Goal: Feedback & Contribution: Submit feedback/report problem

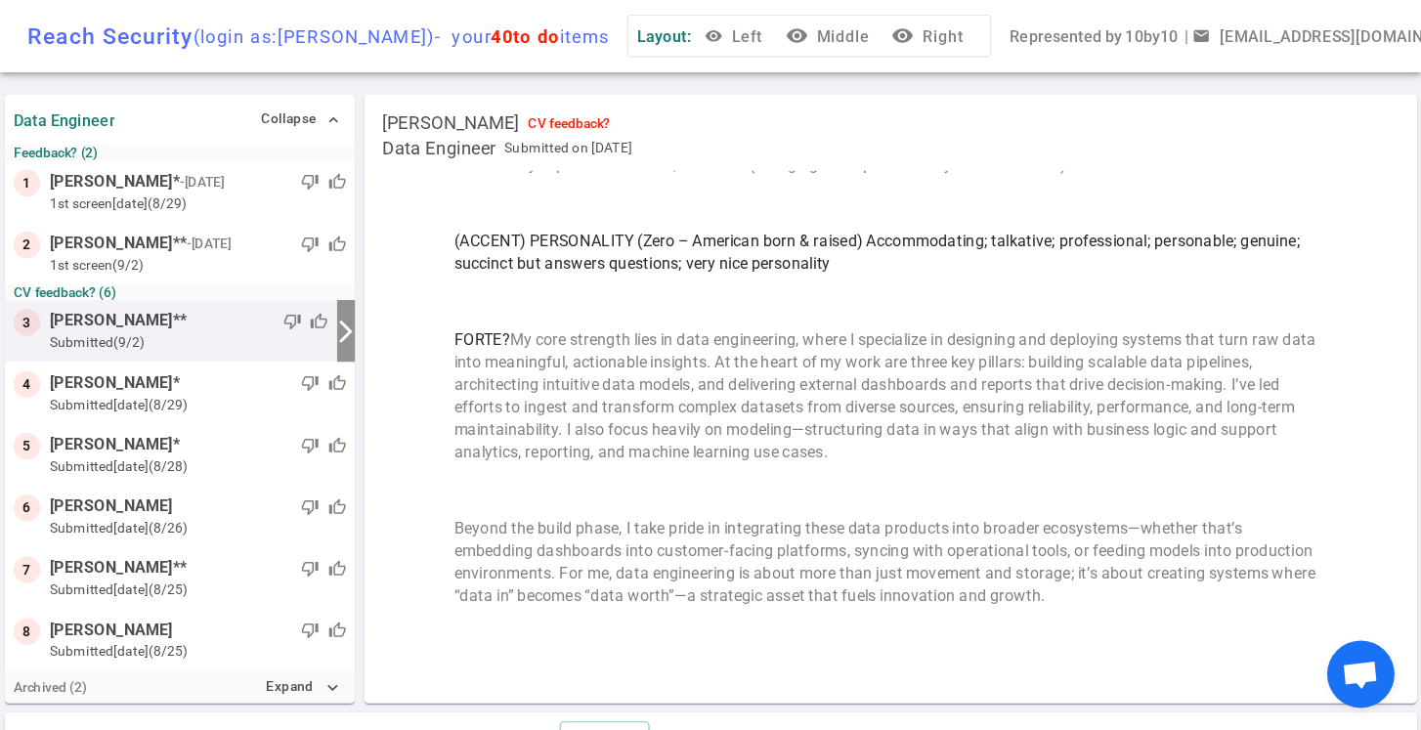
scroll to position [429, 0]
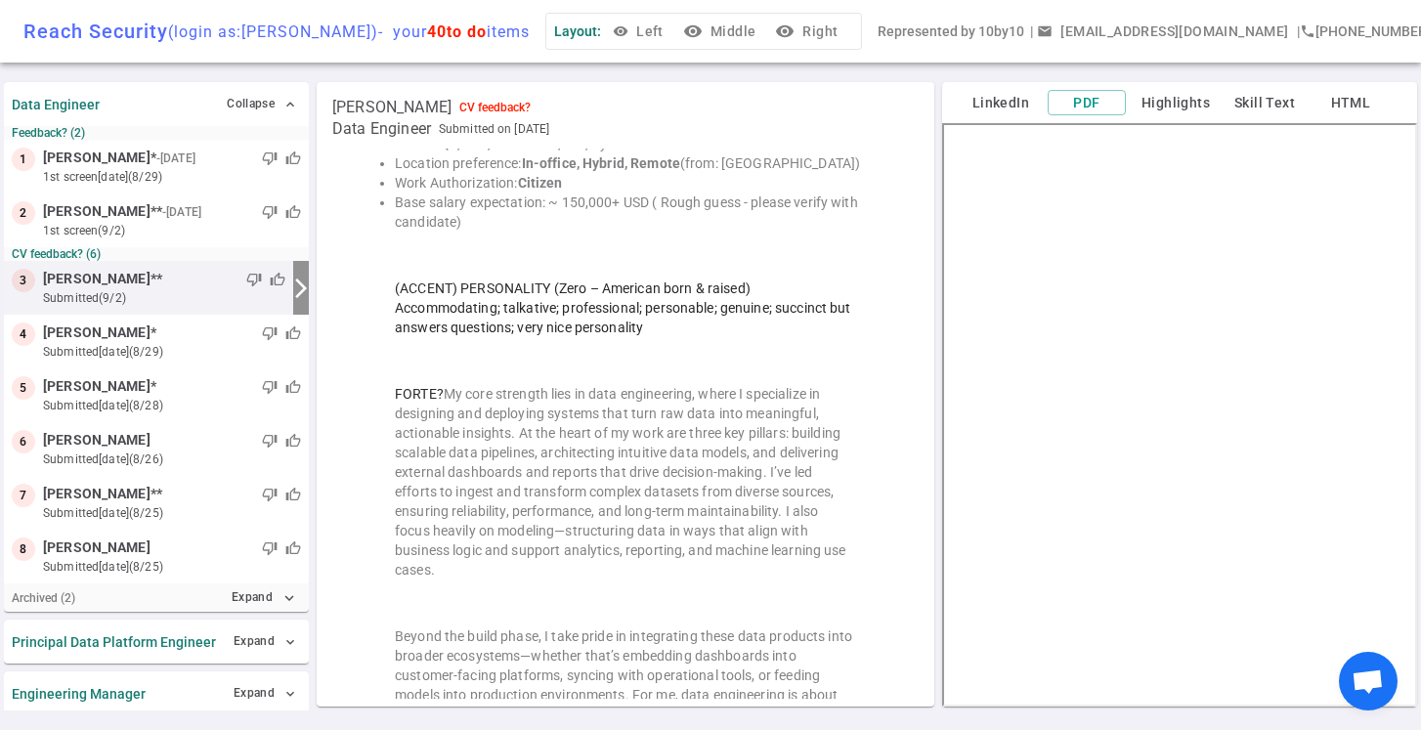
click at [1369, 687] on span "Open chat" at bounding box center [1367, 682] width 32 height 27
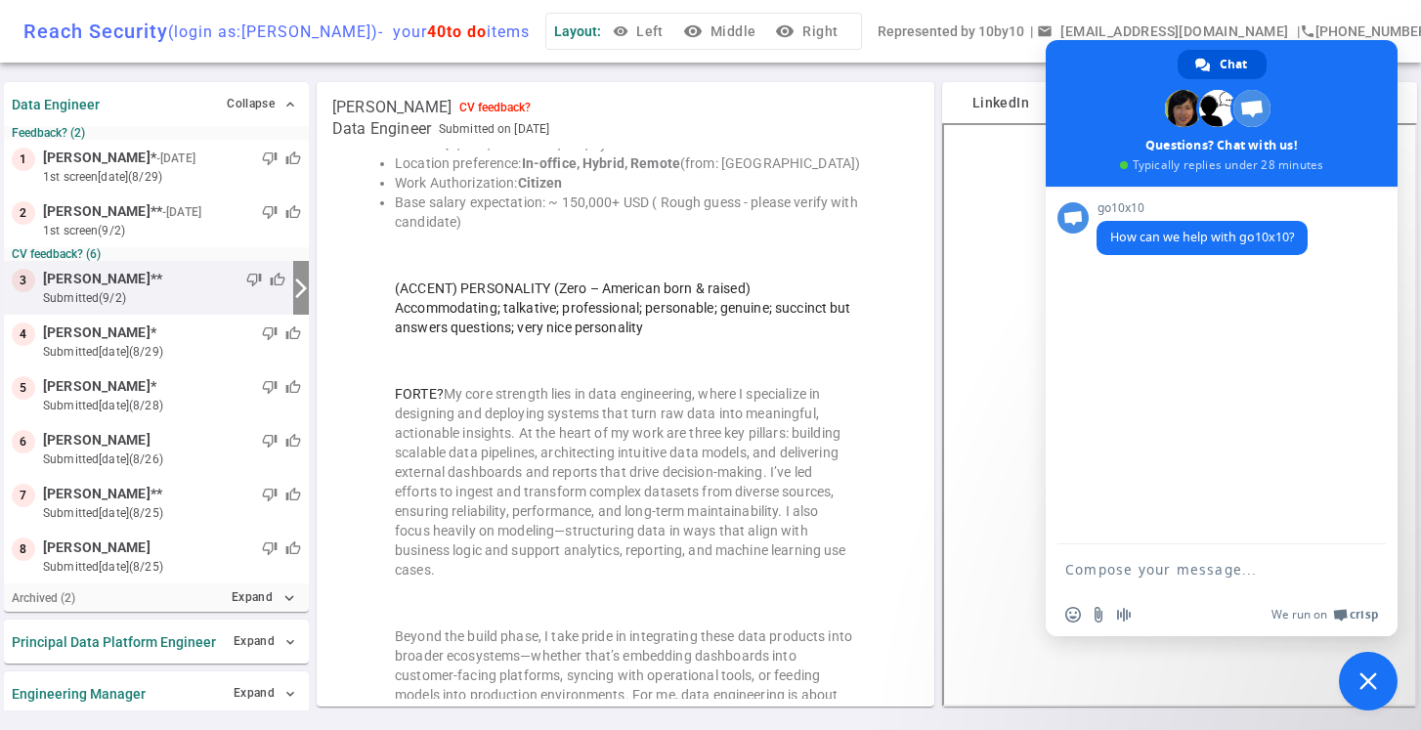
click at [1364, 672] on span "Close chat" at bounding box center [1368, 681] width 59 height 59
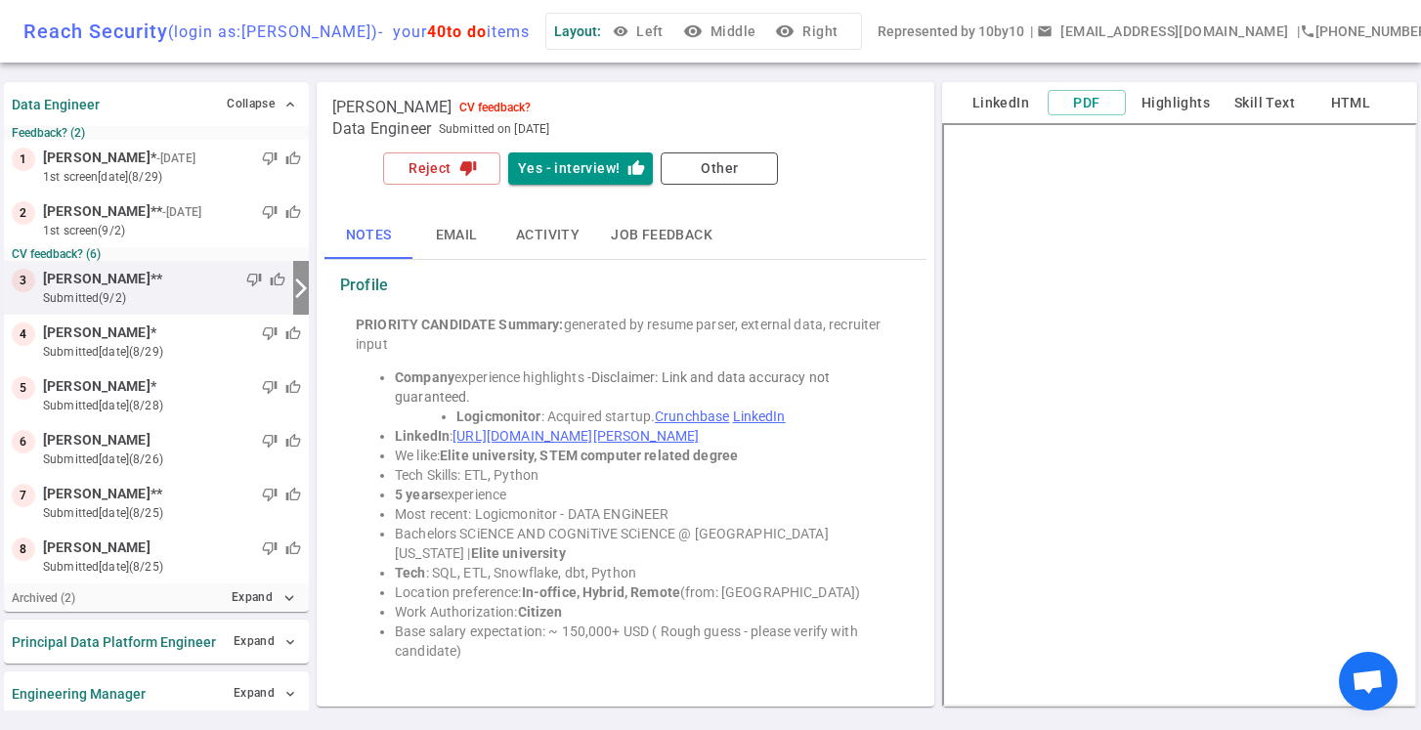
scroll to position [0, 0]
click at [1011, 107] on button "LinkedIn" at bounding box center [1000, 103] width 78 height 24
click at [1096, 108] on button "PDF" at bounding box center [1086, 103] width 78 height 26
click at [1088, 102] on button "PDF" at bounding box center [1086, 103] width 78 height 26
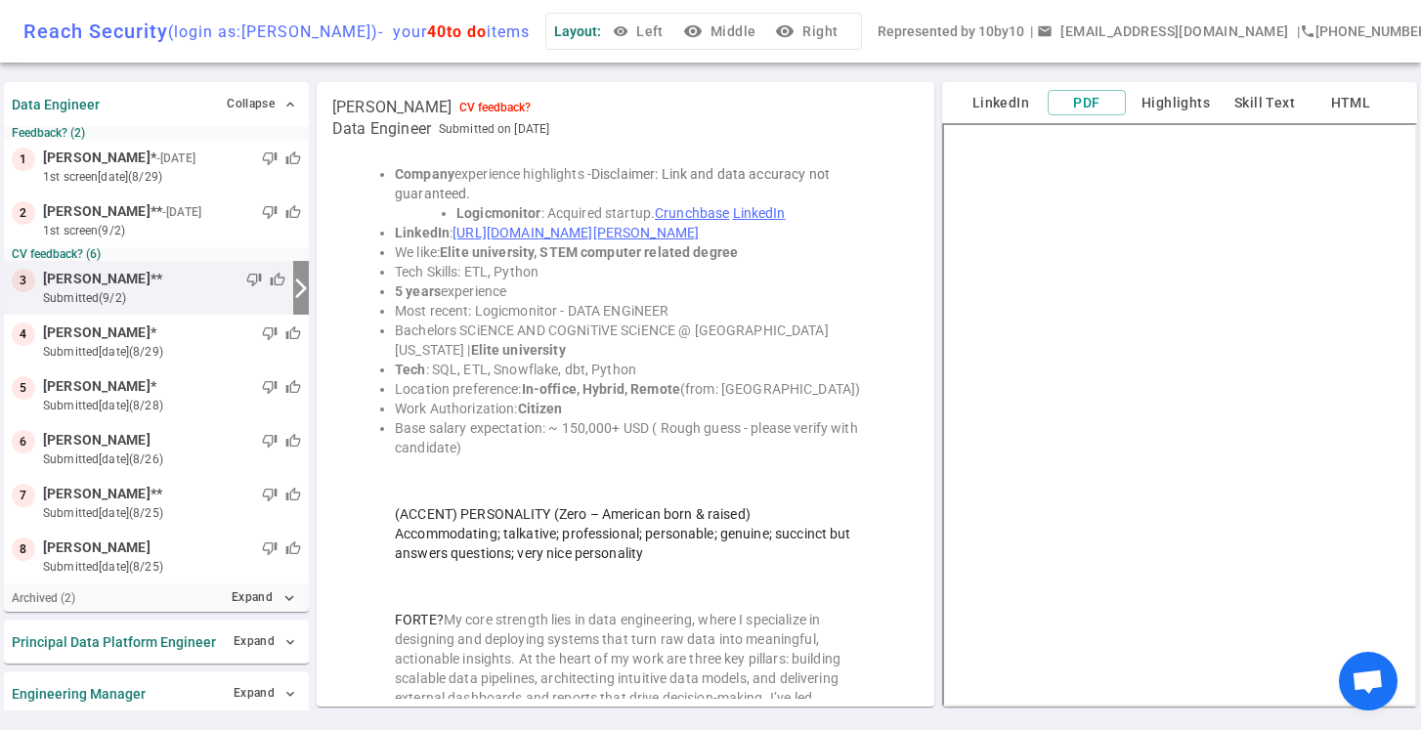
scroll to position [183, 0]
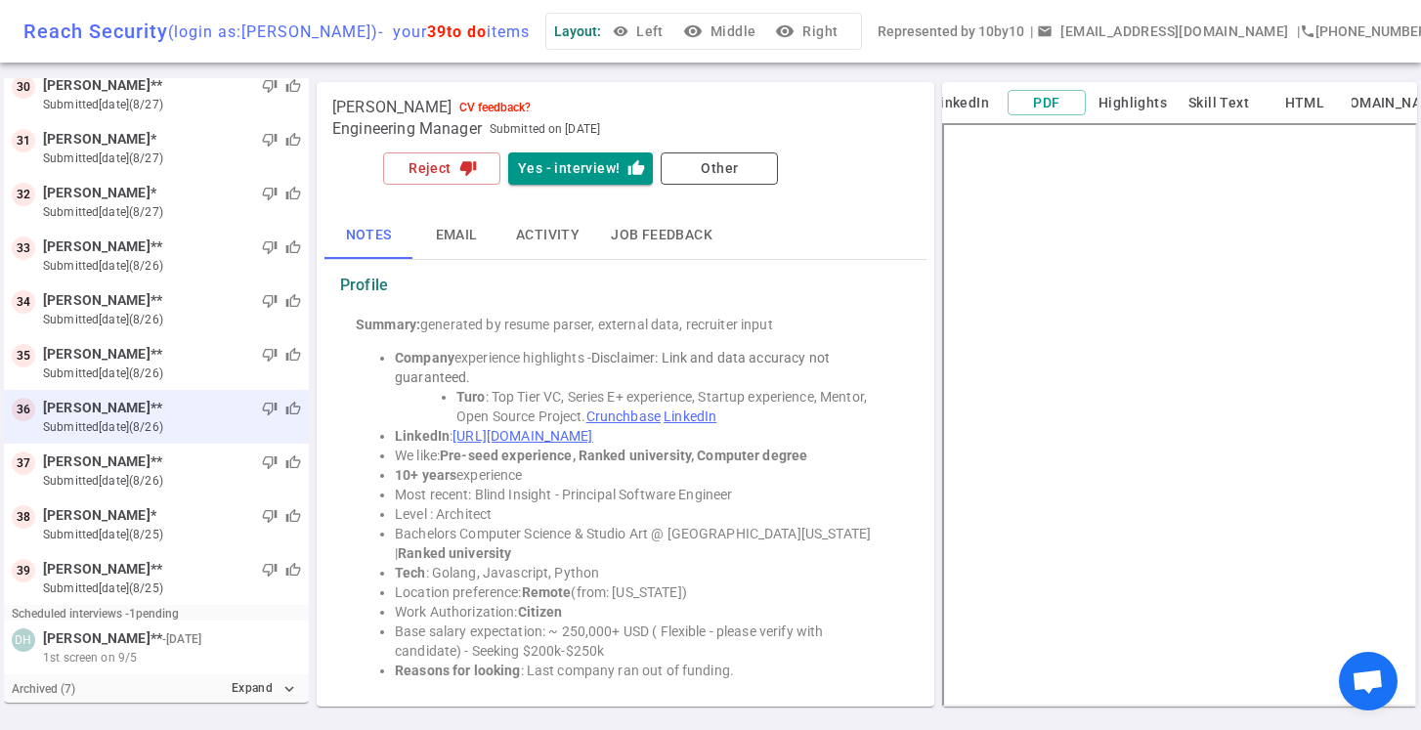
scroll to position [673, 0]
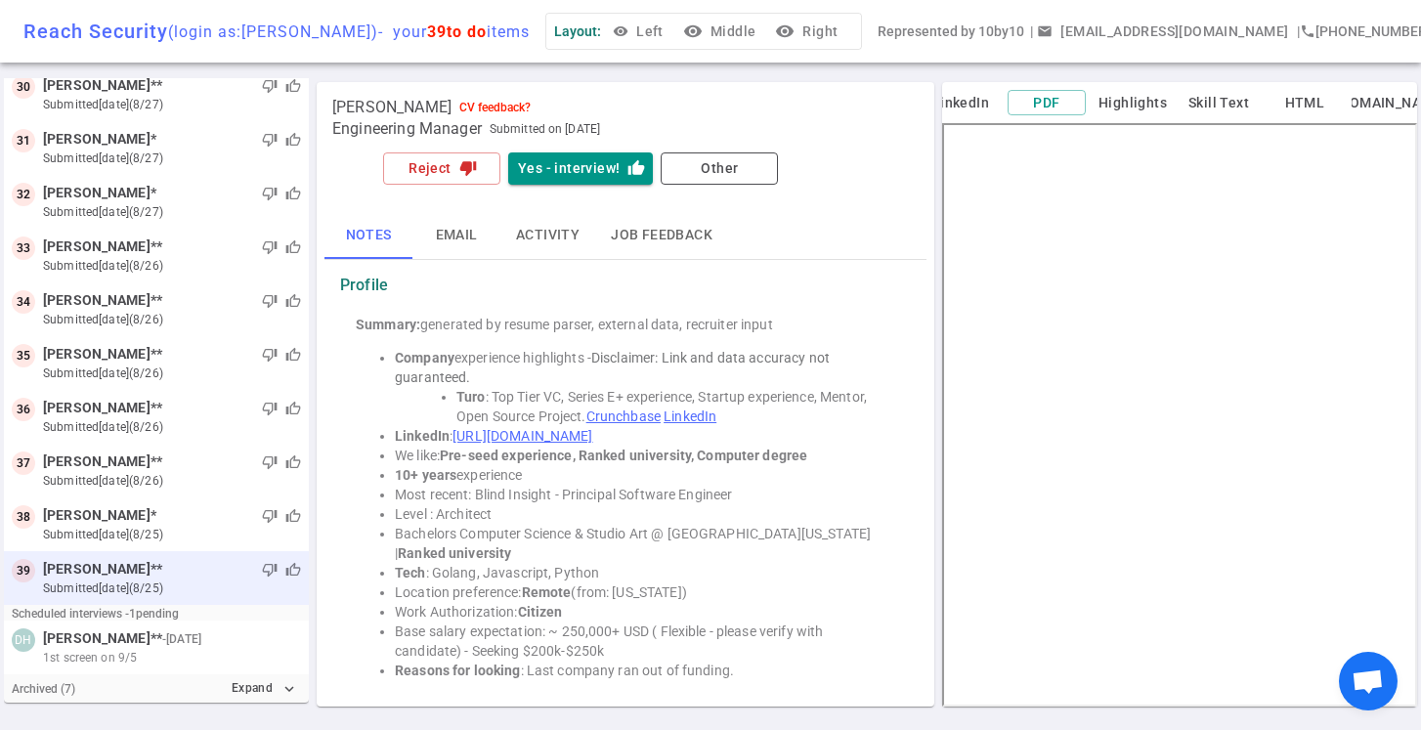
click at [114, 568] on span "[PERSON_NAME]" at bounding box center [96, 569] width 107 height 21
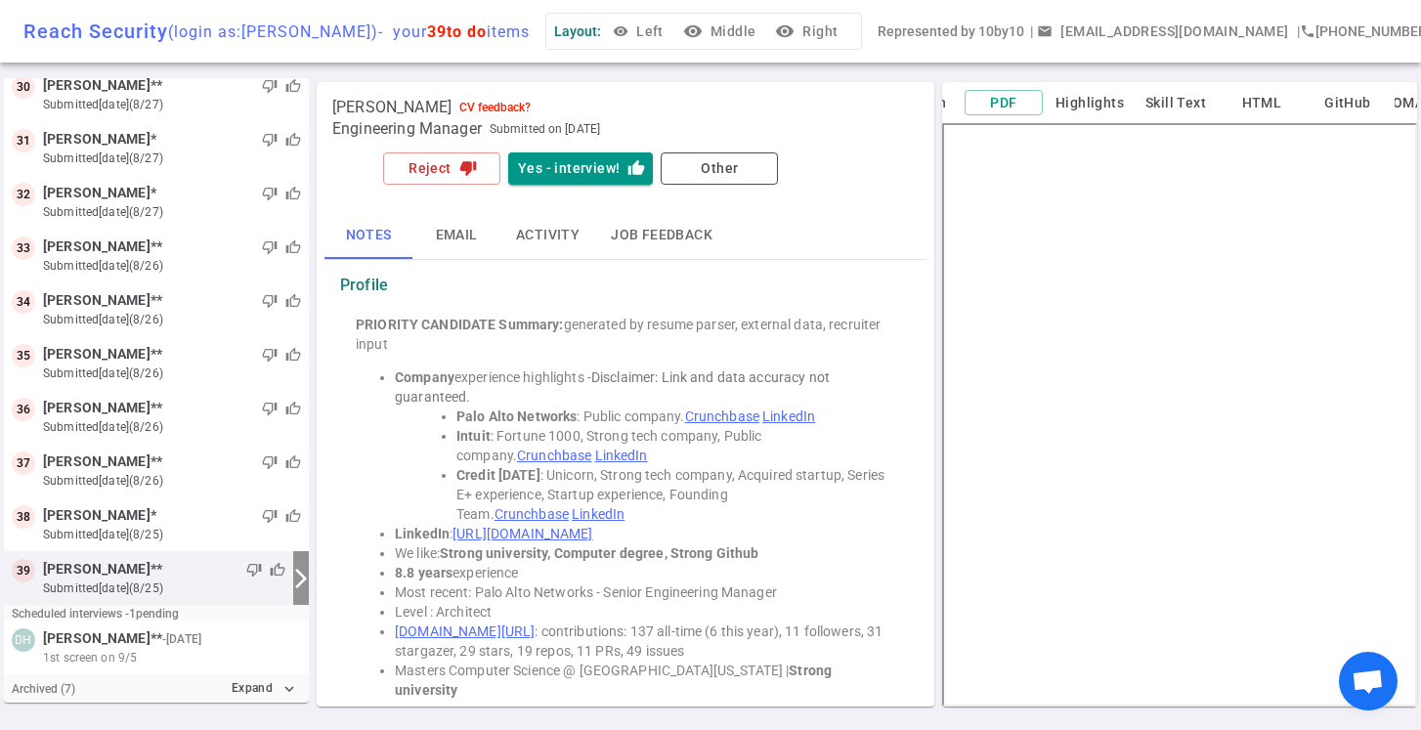
scroll to position [0, 0]
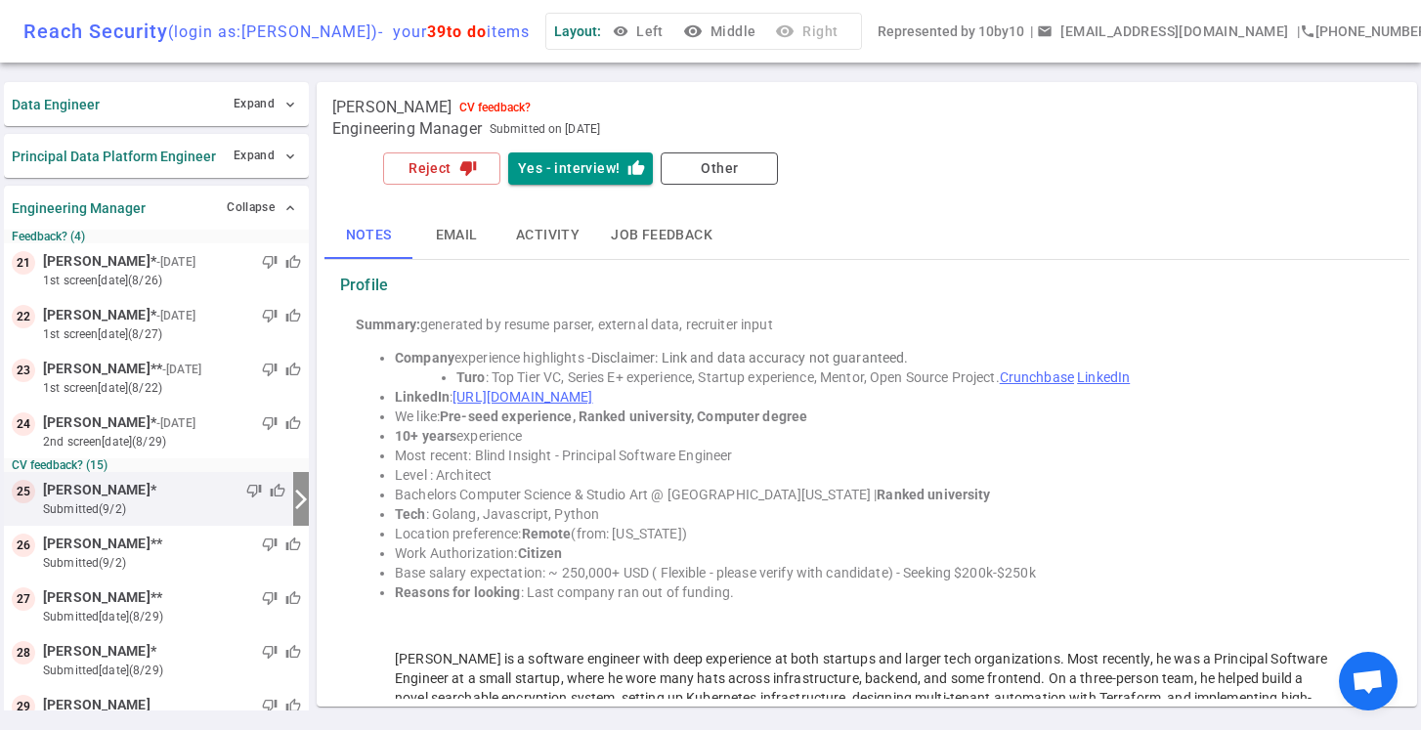
scroll to position [105, 0]
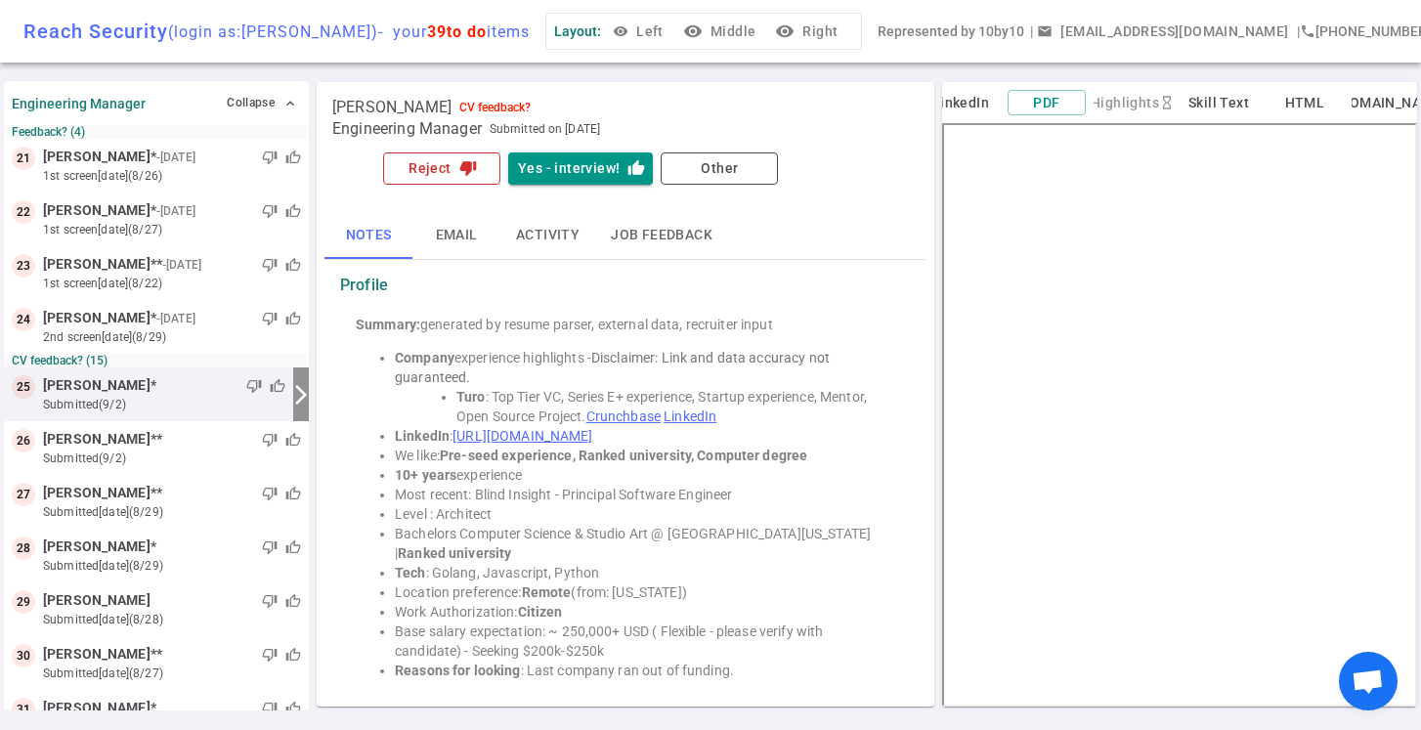
click at [445, 161] on button "Reject thumb_down" at bounding box center [441, 168] width 117 height 32
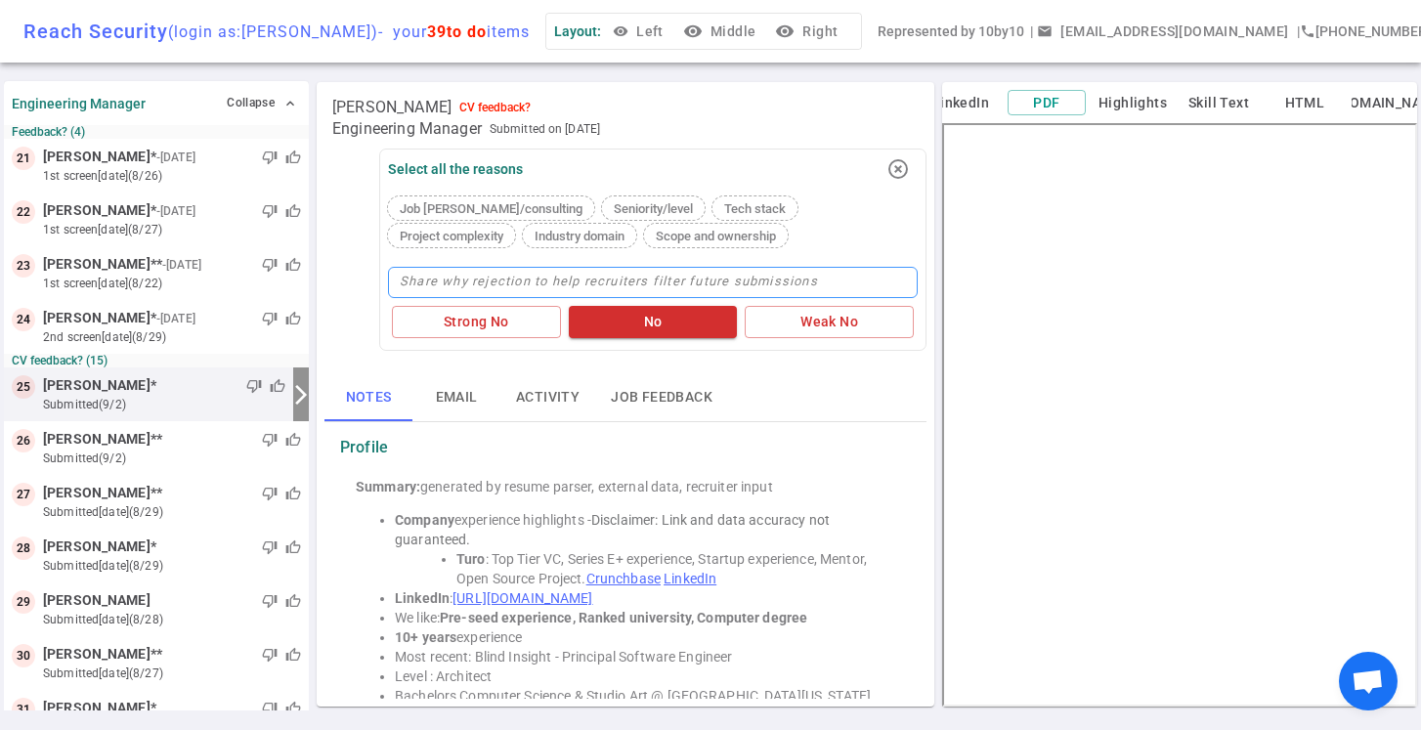
click at [450, 273] on textarea at bounding box center [653, 282] width 530 height 31
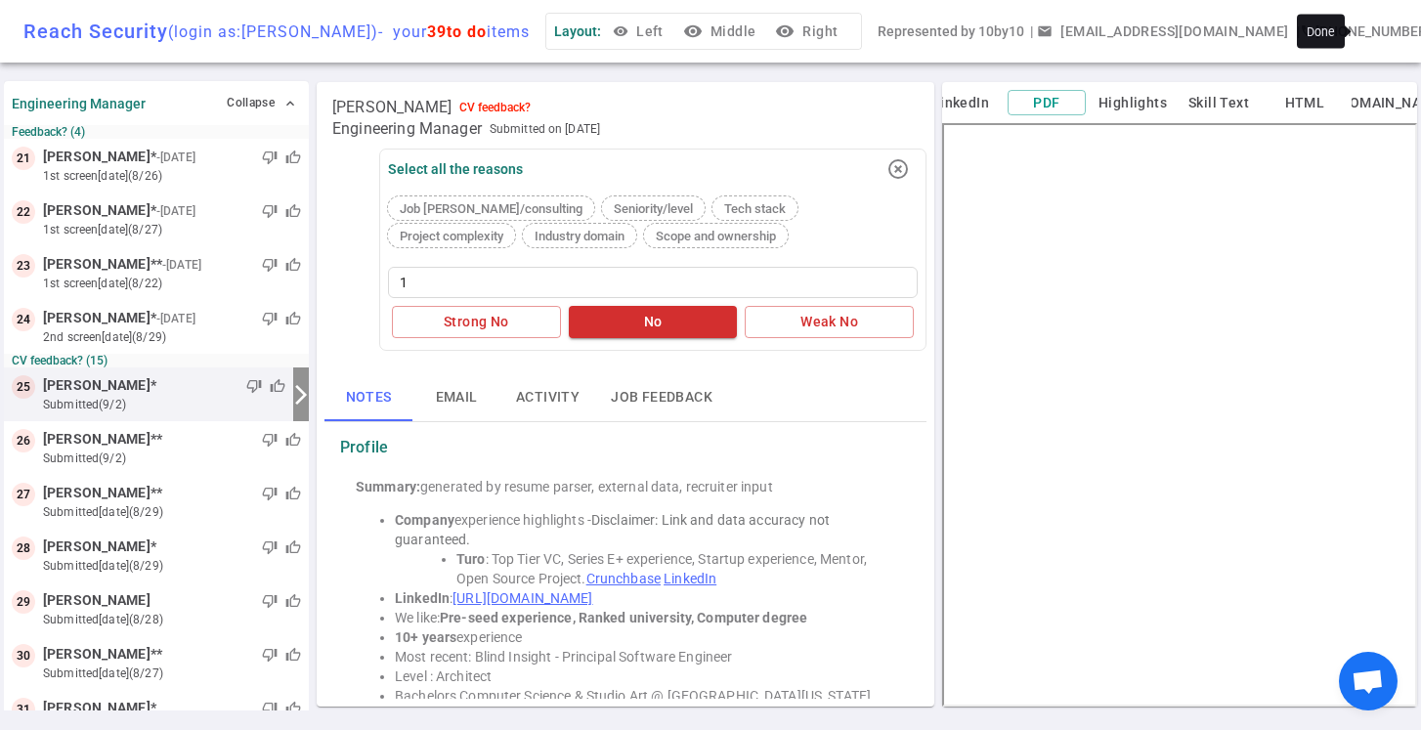
type textarea "1"
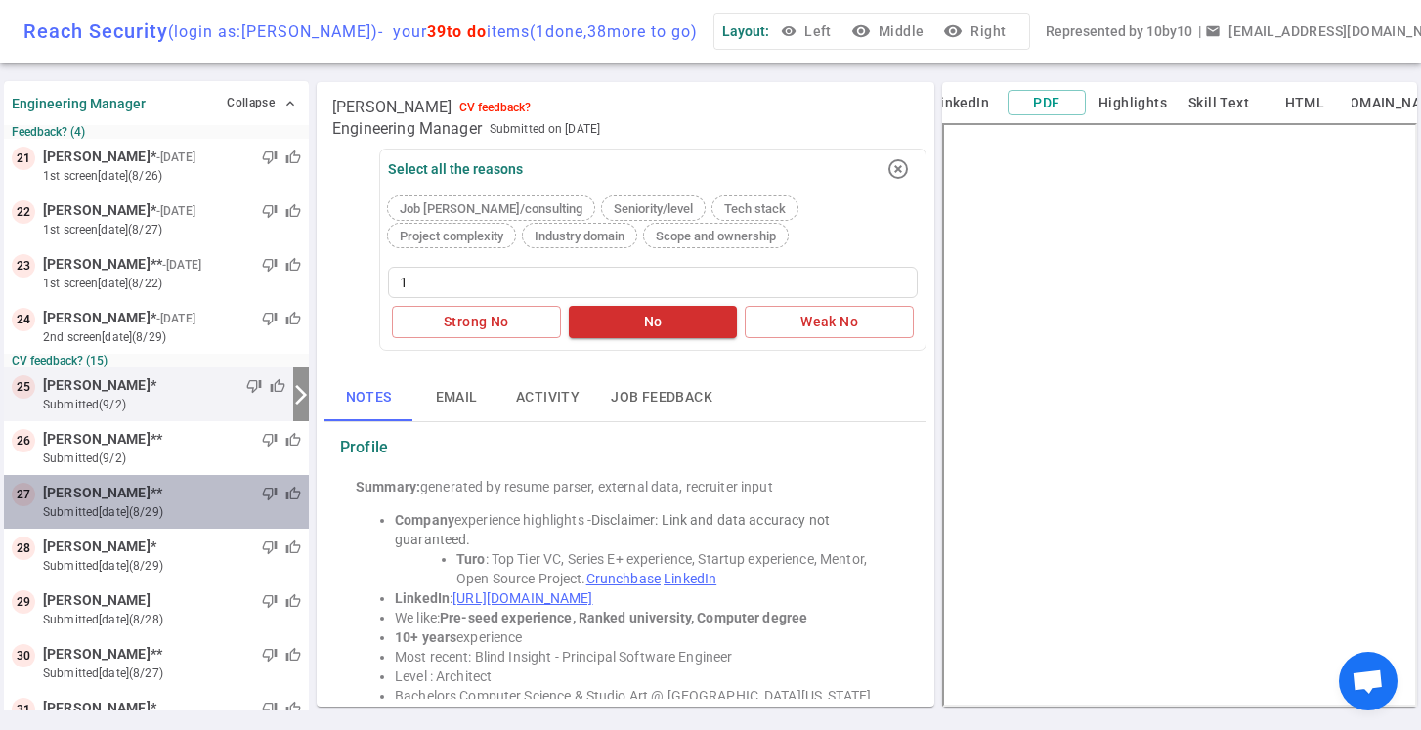
click at [99, 498] on span "Deepti Shanbhag" at bounding box center [96, 493] width 107 height 21
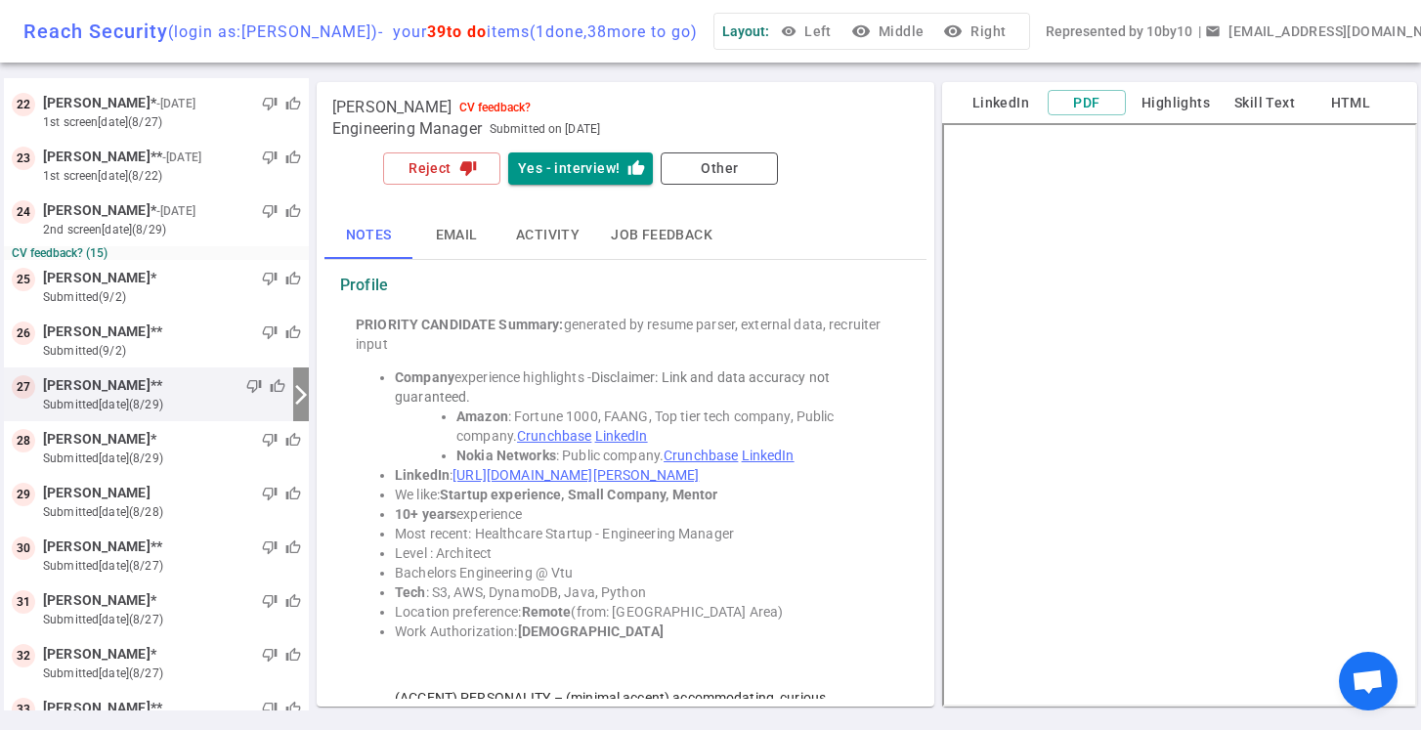
scroll to position [0, 0]
click at [438, 171] on button "Reject thumb_down" at bounding box center [441, 168] width 117 height 32
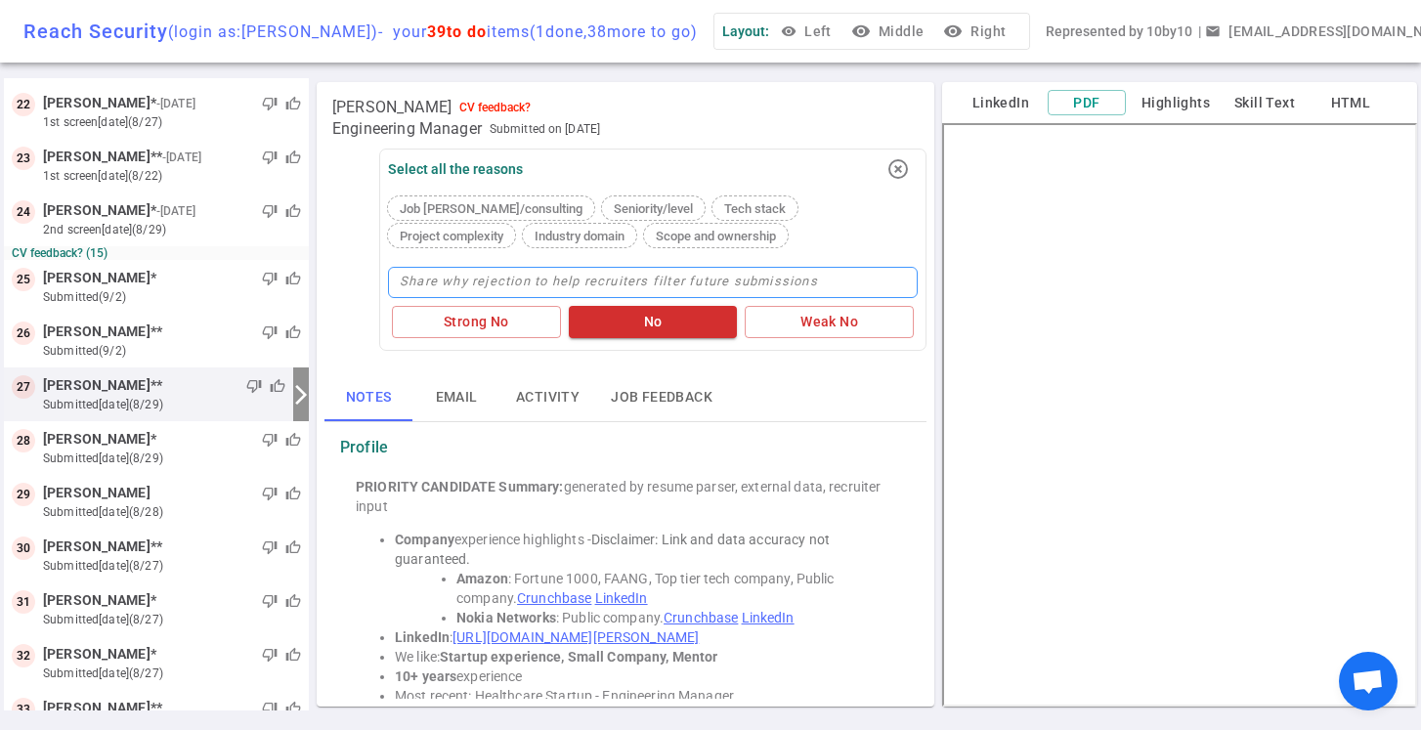
click at [452, 275] on textarea at bounding box center [653, 282] width 530 height 31
type textarea "1"
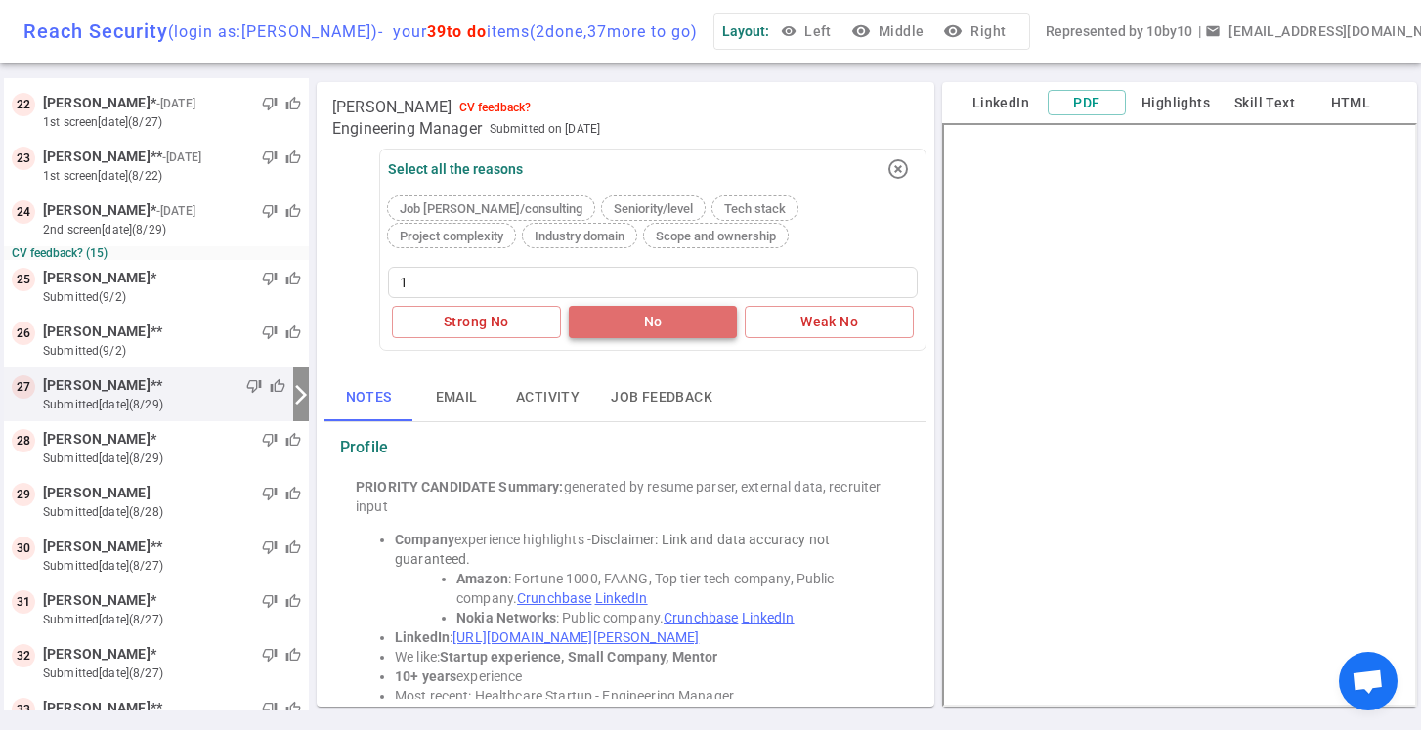
click at [643, 324] on button "No" at bounding box center [653, 322] width 169 height 32
click at [643, 324] on div "Strong No No Weak No" at bounding box center [653, 322] width 530 height 40
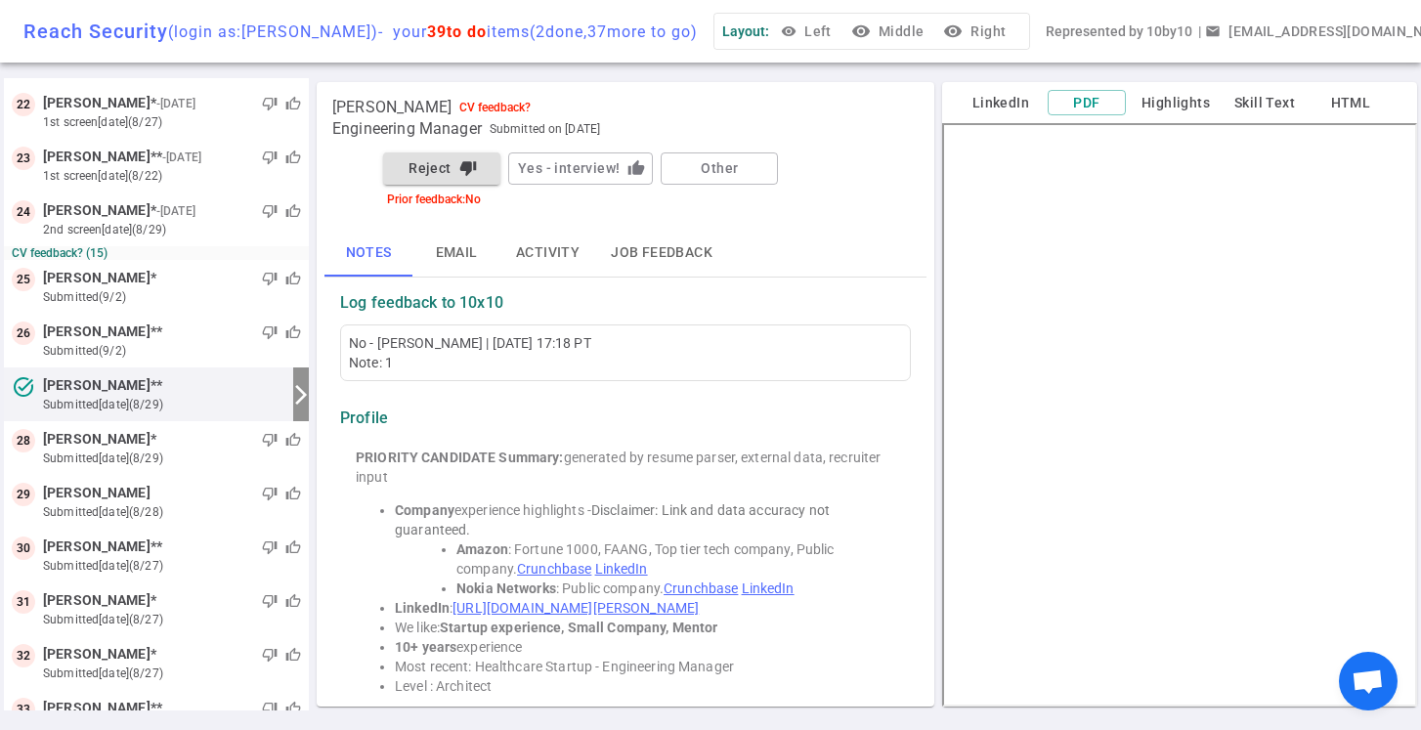
click at [436, 173] on button "Reject thumb_down" at bounding box center [441, 168] width 117 height 32
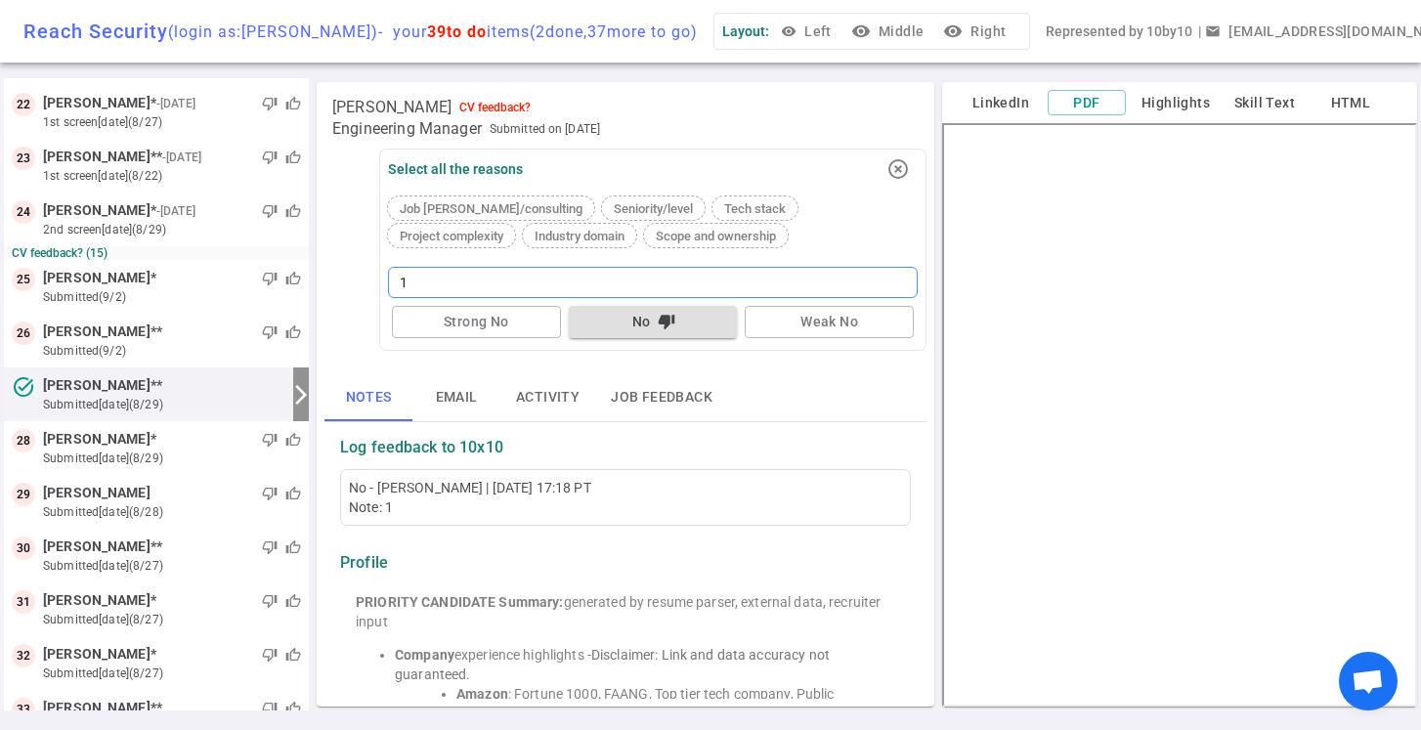
click at [418, 282] on textarea "1" at bounding box center [653, 282] width 530 height 31
click at [527, 232] on span "Industry domain" at bounding box center [580, 236] width 106 height 15
click at [629, 235] on icon at bounding box center [635, 235] width 13 height 13
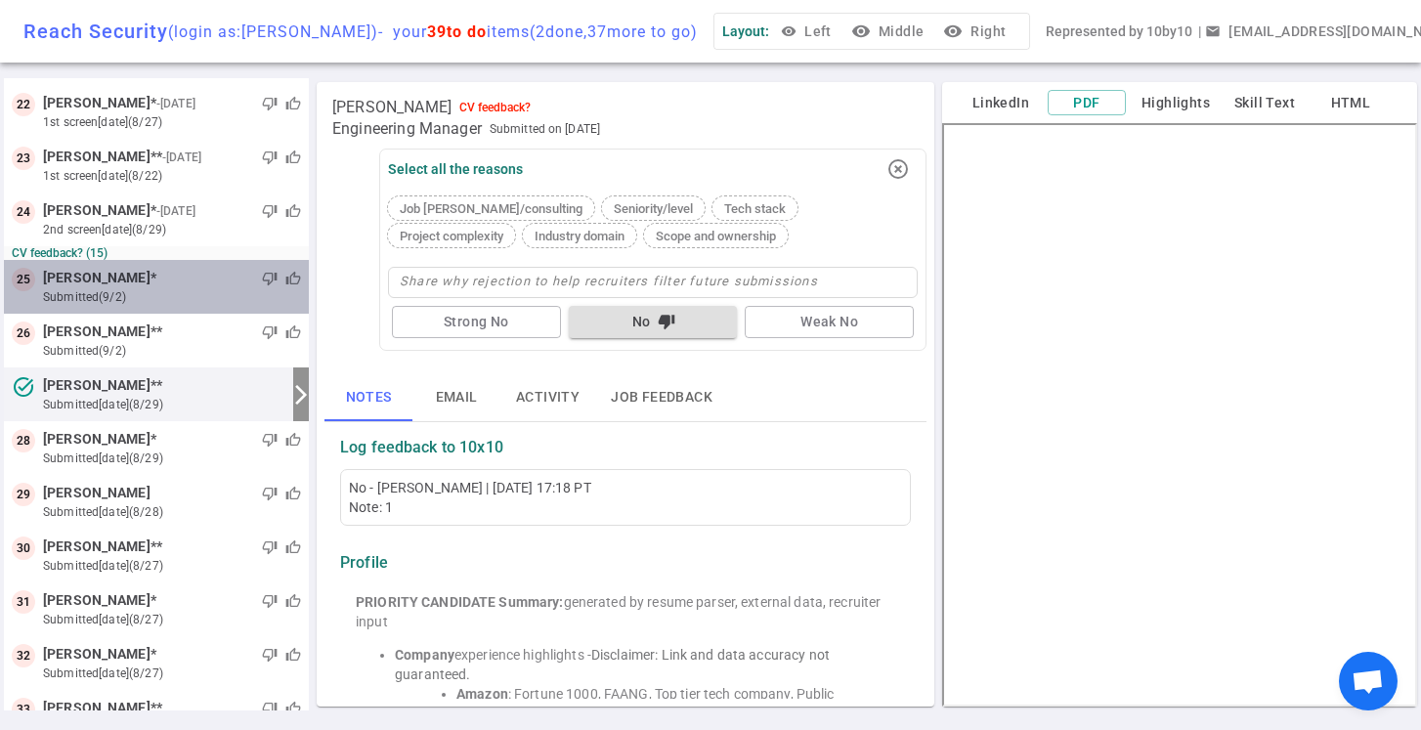
click at [156, 281] on div "thumb_down thumb_up" at bounding box center [228, 279] width 145 height 20
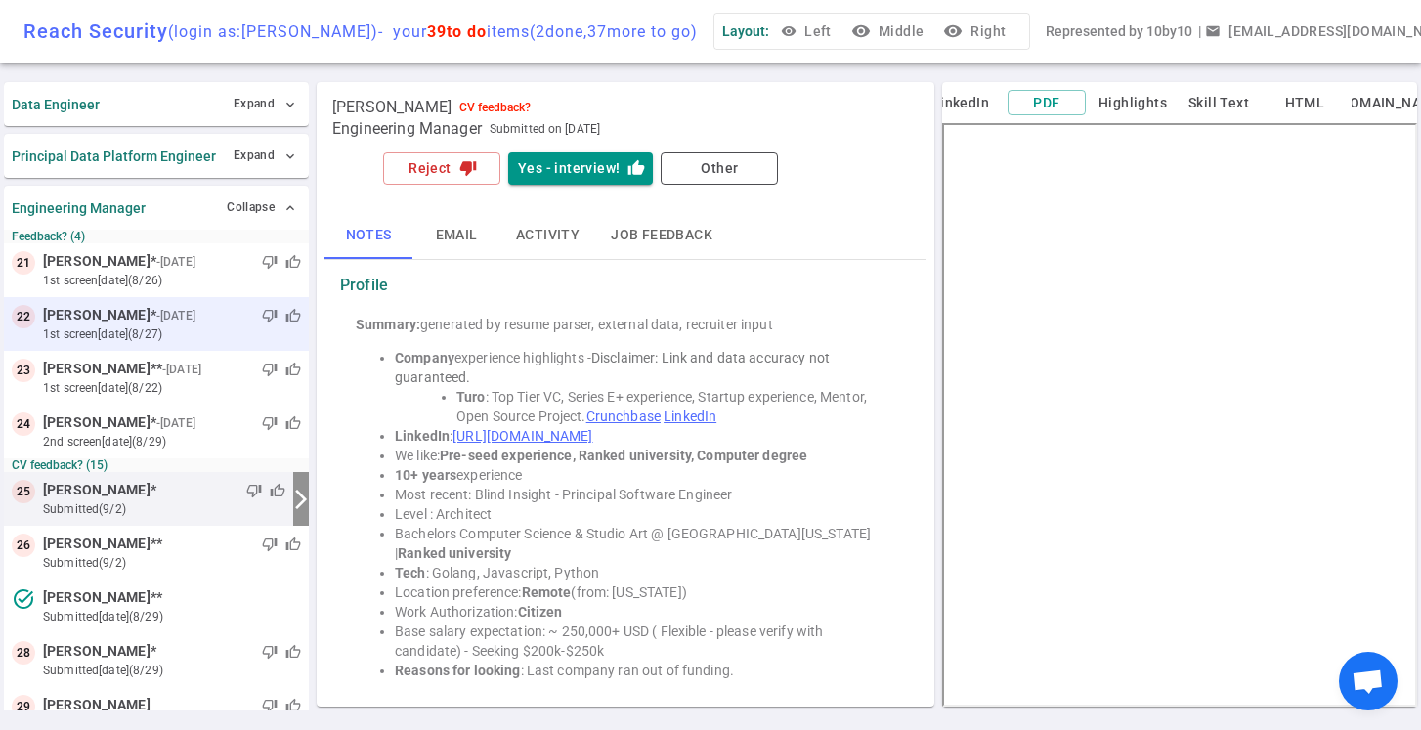
click at [101, 322] on span "Matthew Cummings" at bounding box center [96, 315] width 107 height 21
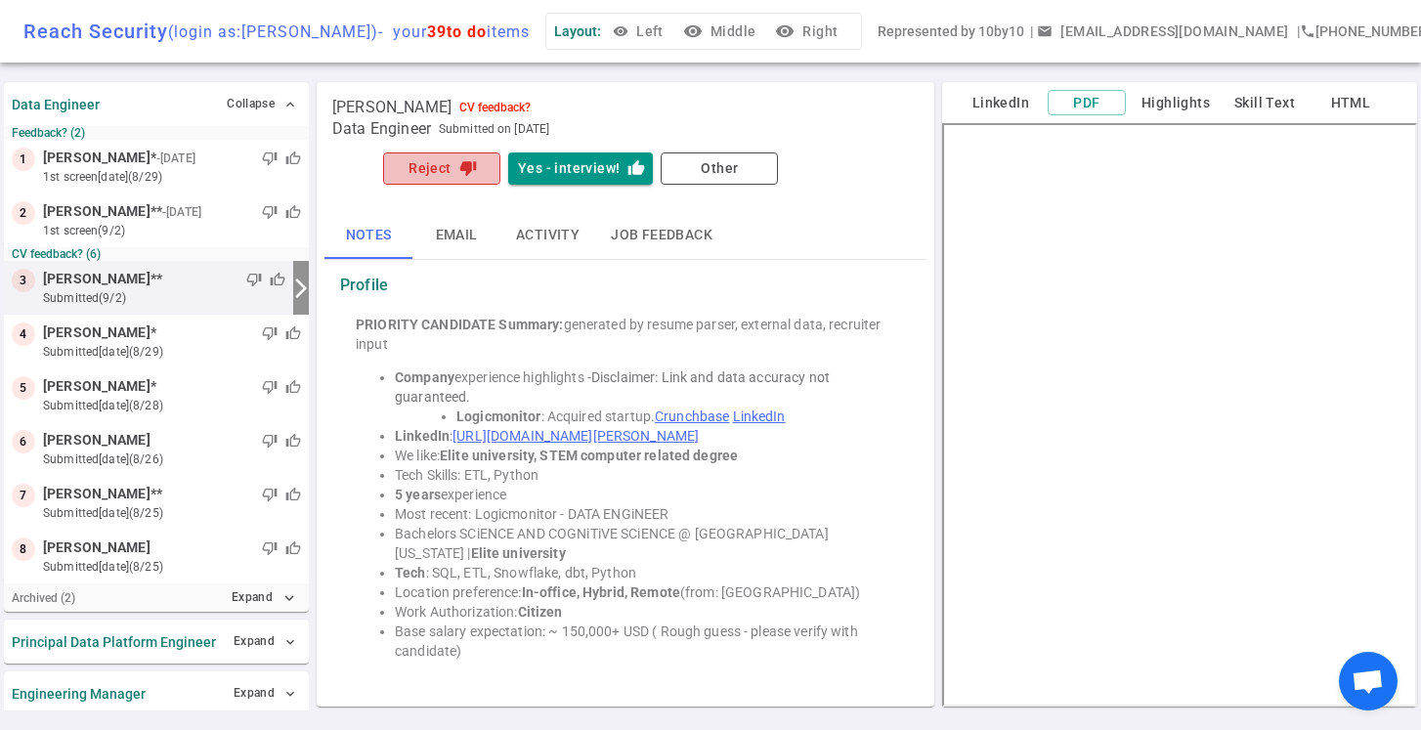
click at [440, 169] on button "Reject thumb_down" at bounding box center [441, 168] width 117 height 32
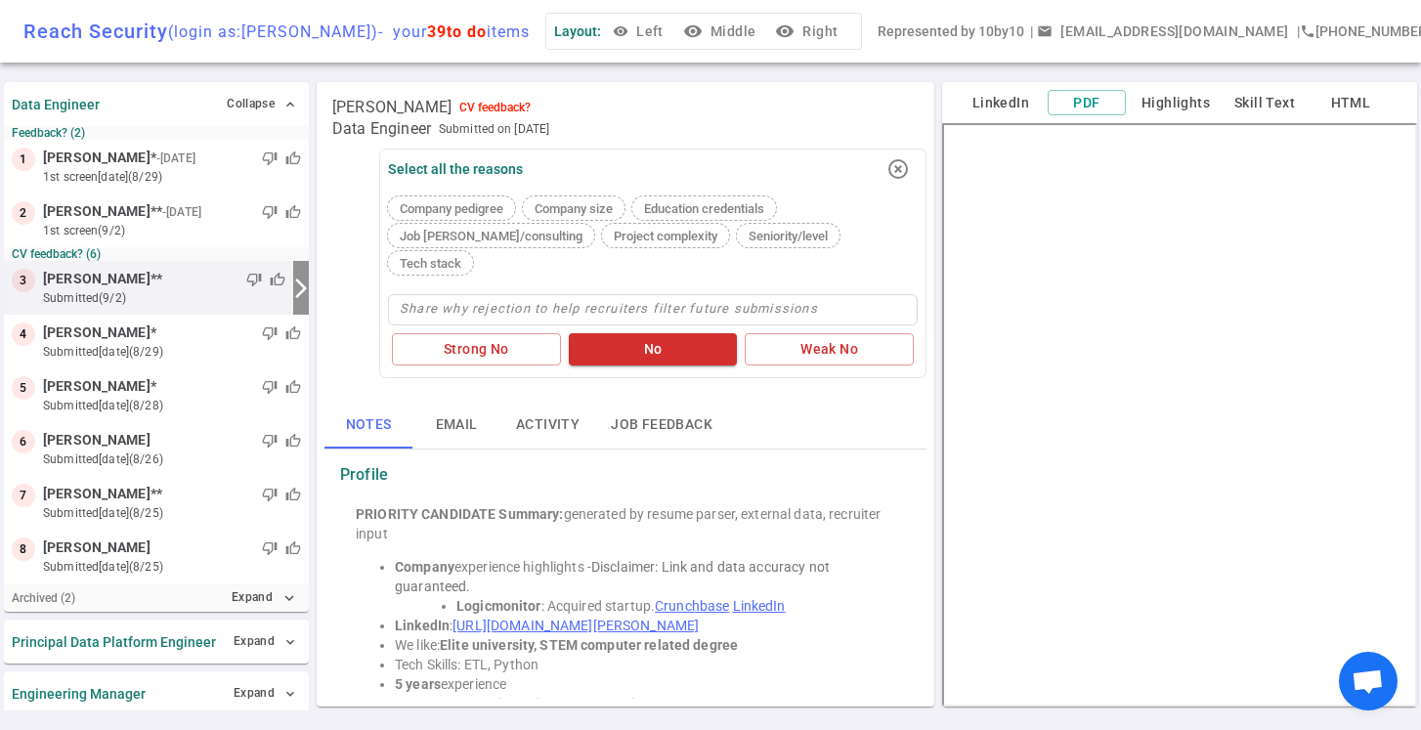
type textarea "S"
type textarea "St"
type textarea "Str"
type textarea "Stro"
type textarea "Stron"
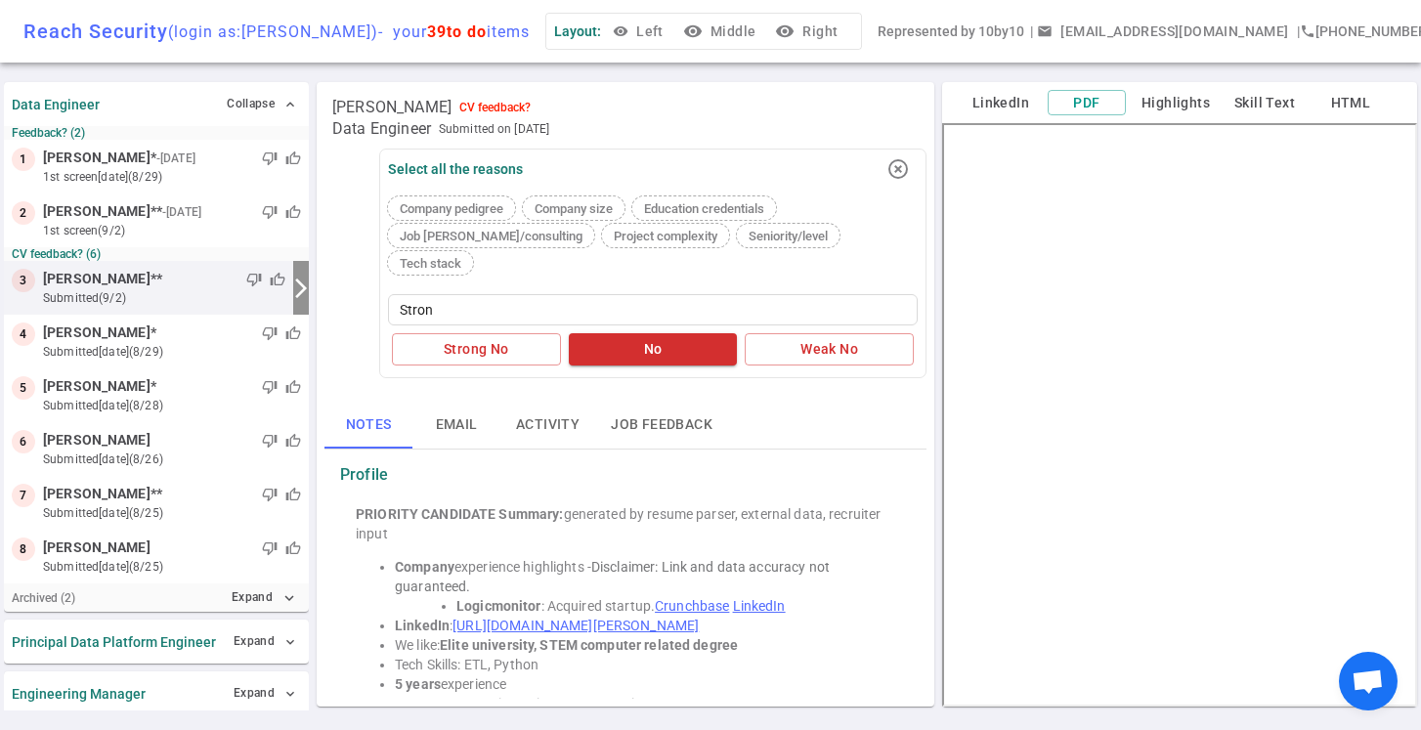
type textarea "Strong"
type textarea "Stronge"
type textarea "Stronger"
type textarea "Stronger c"
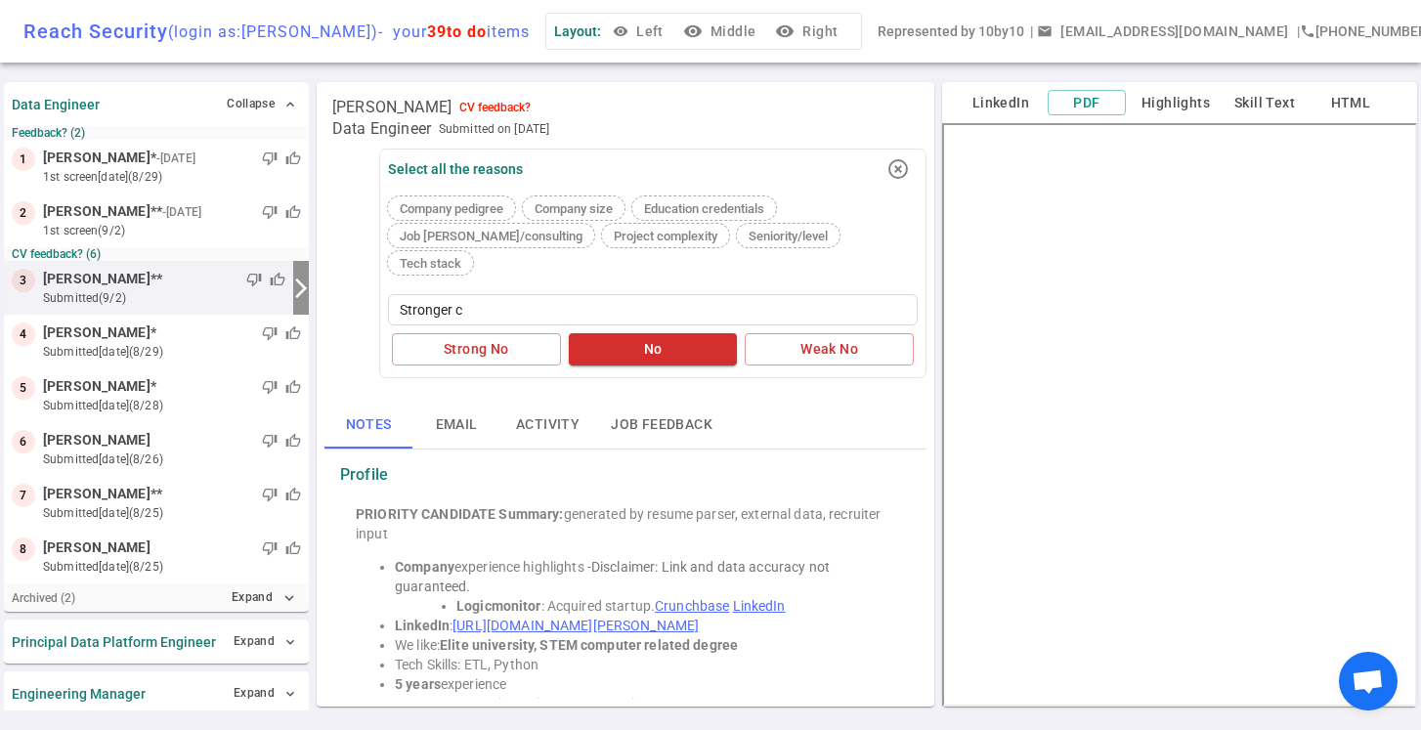
type textarea "Stronger ca"
type textarea "Stronger can"
type textarea "Stronger cand"
type textarea "Stronger [PERSON_NAME]"
type textarea "Stronger candid"
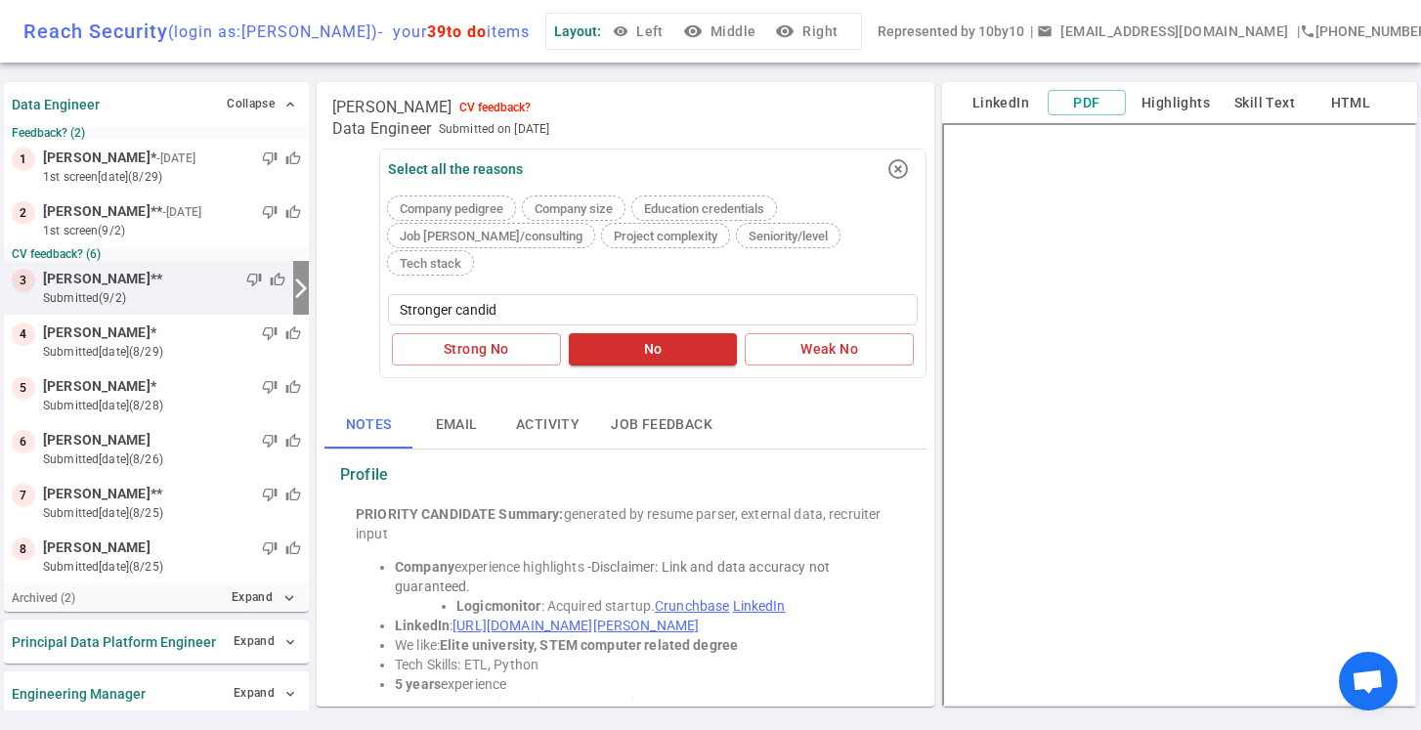
type textarea "Stronger candida"
type textarea "Stronger candidat"
type textarea "Stronger candidate"
type textarea "Stronger candidates"
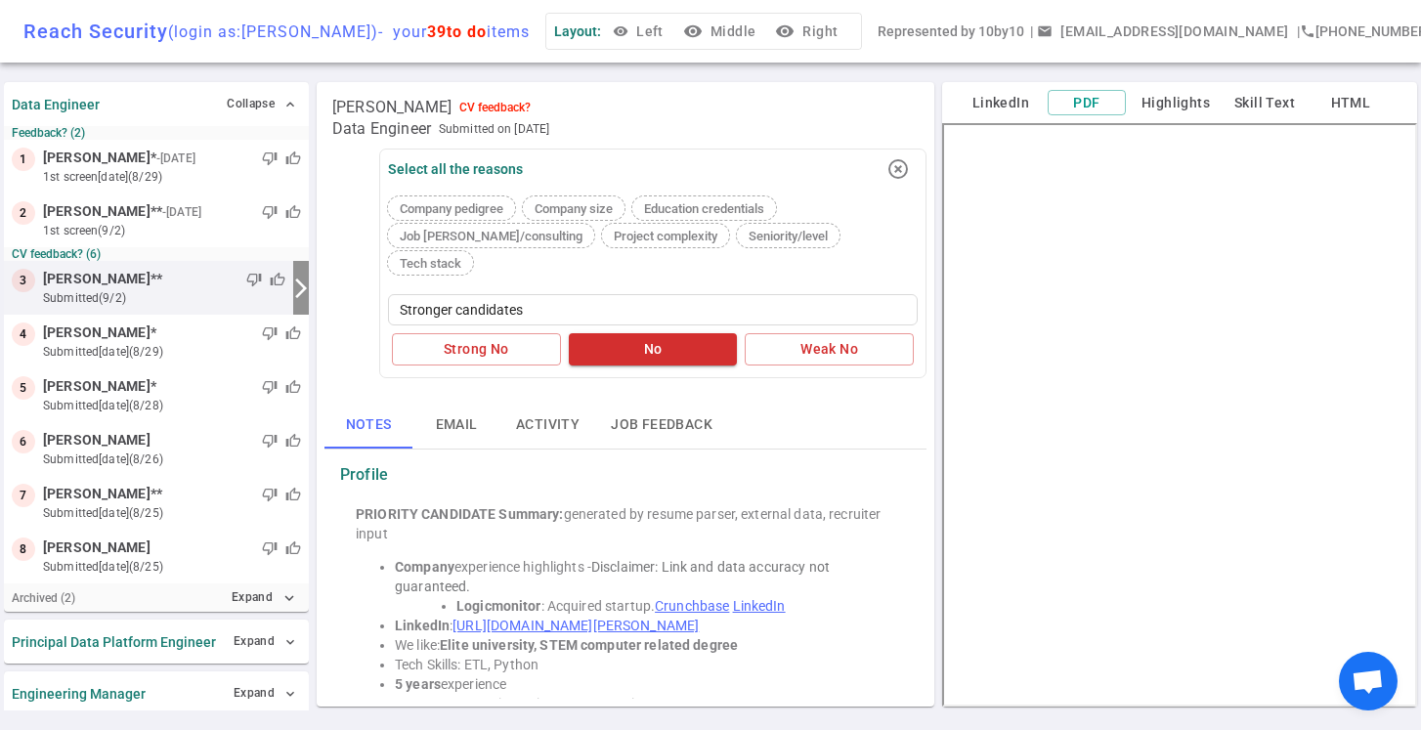
type textarea "Stronger candidates a"
type textarea "Stronger candidates an"
type textarea "Stronger candidates and"
type textarea "Stronger candidates and a"
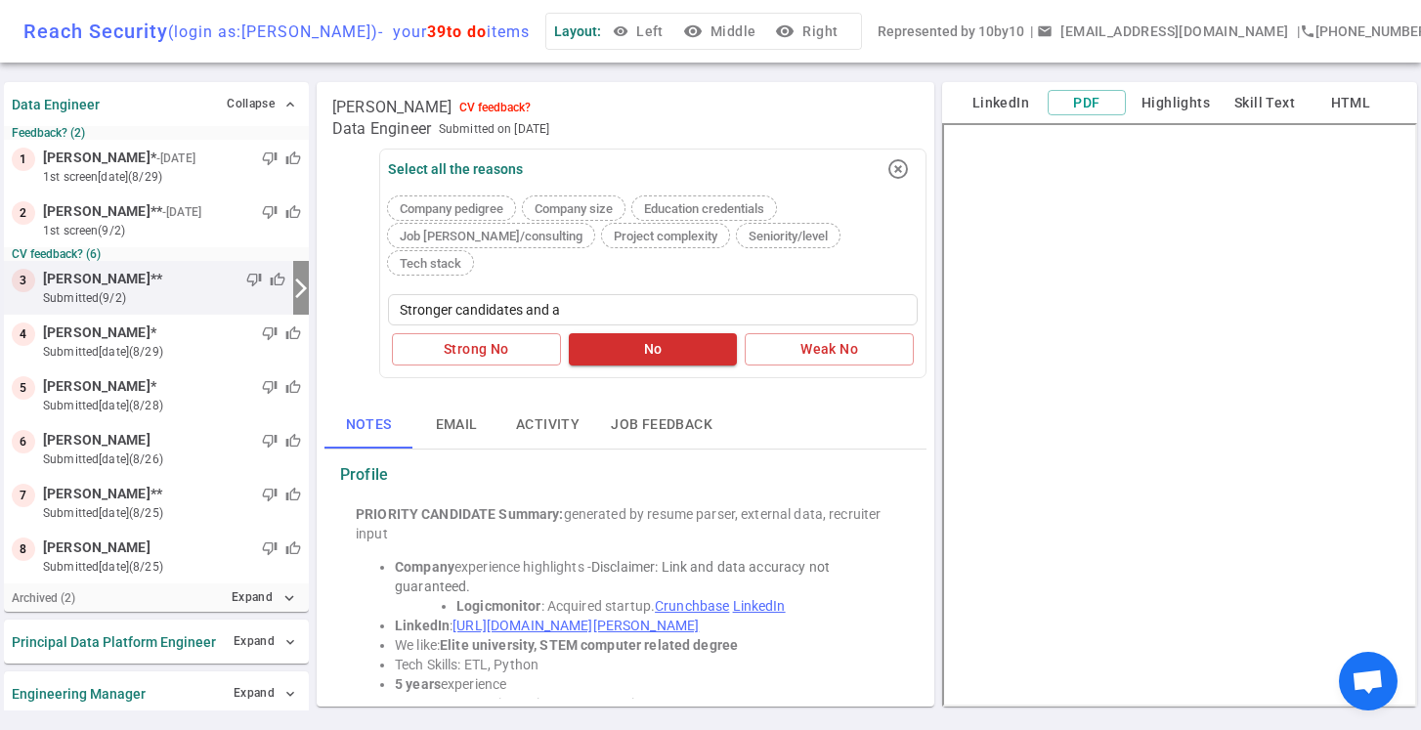
type textarea "Stronger candidates and a"
type textarea "Stronger candidates and a b"
type textarea "Stronger candidates and a bi"
type textarea "Stronger candidates and a bit"
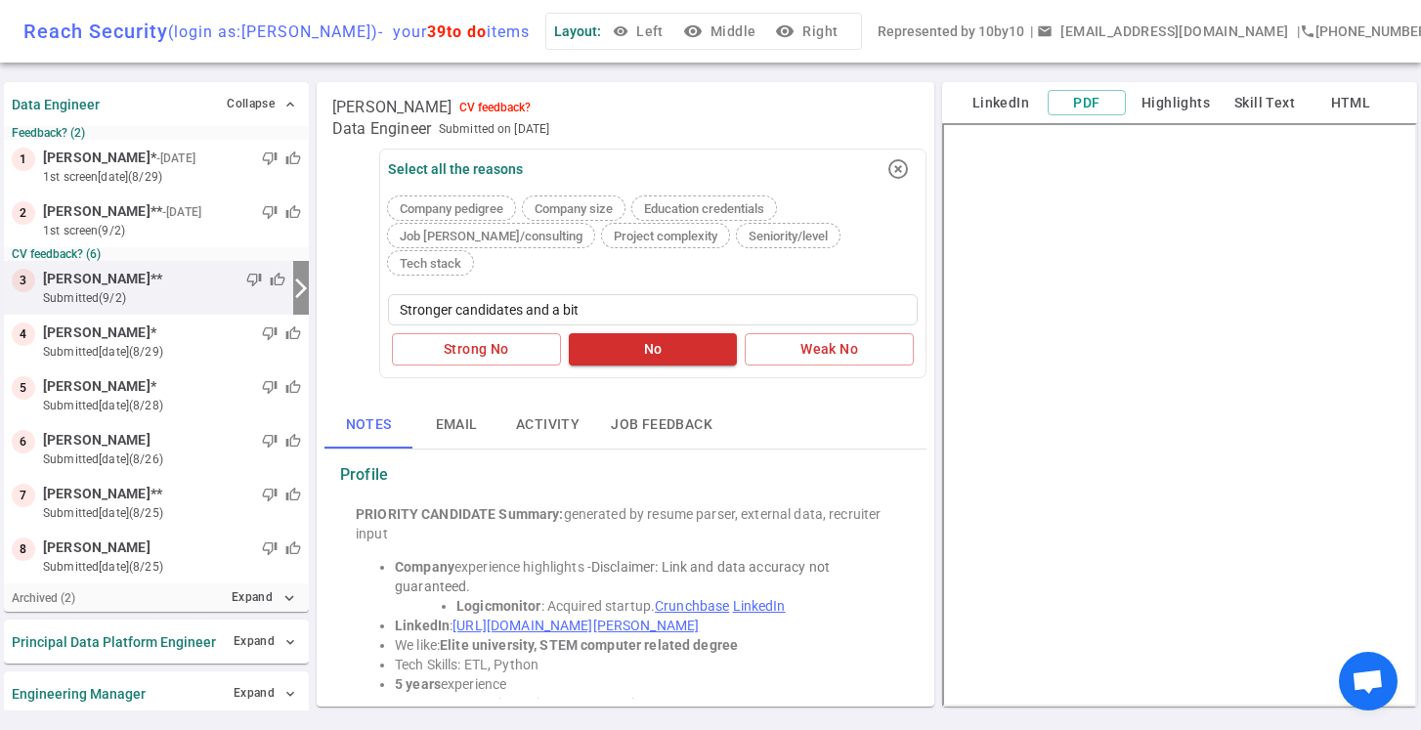
type textarea "Stronger candidates and a bit o"
type textarea "Stronger candidates and a bit of"
type textarea "Stronger candidates and a bit of t"
type textarea "Stronger candidates and a bit of tu"
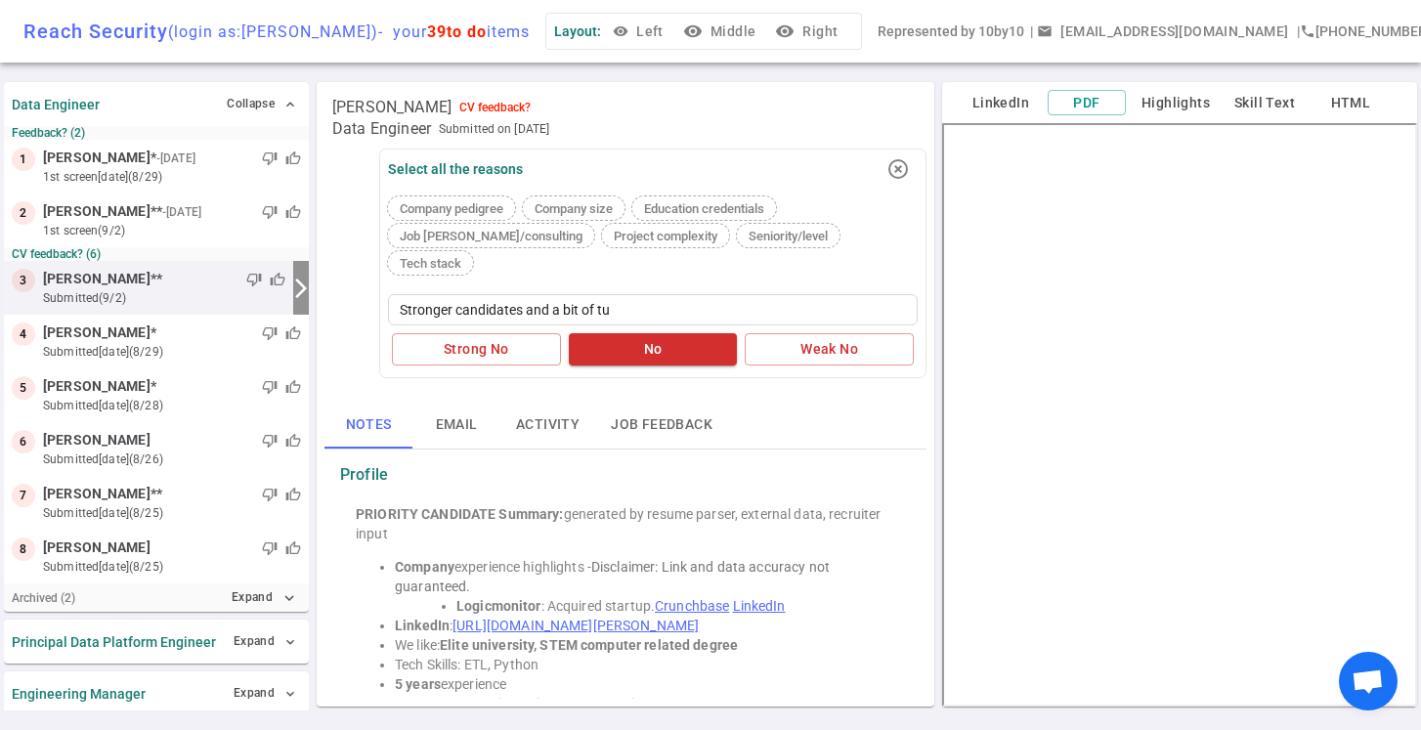
type textarea "Stronger candidates and a bit of tur"
type textarea "Stronger candidates and a bit of turn"
type textarea "Stronger candidates and a bit of turno"
type textarea "Stronger candidates and a bit of turnov"
type textarea "Stronger candidates and a bit of turnove"
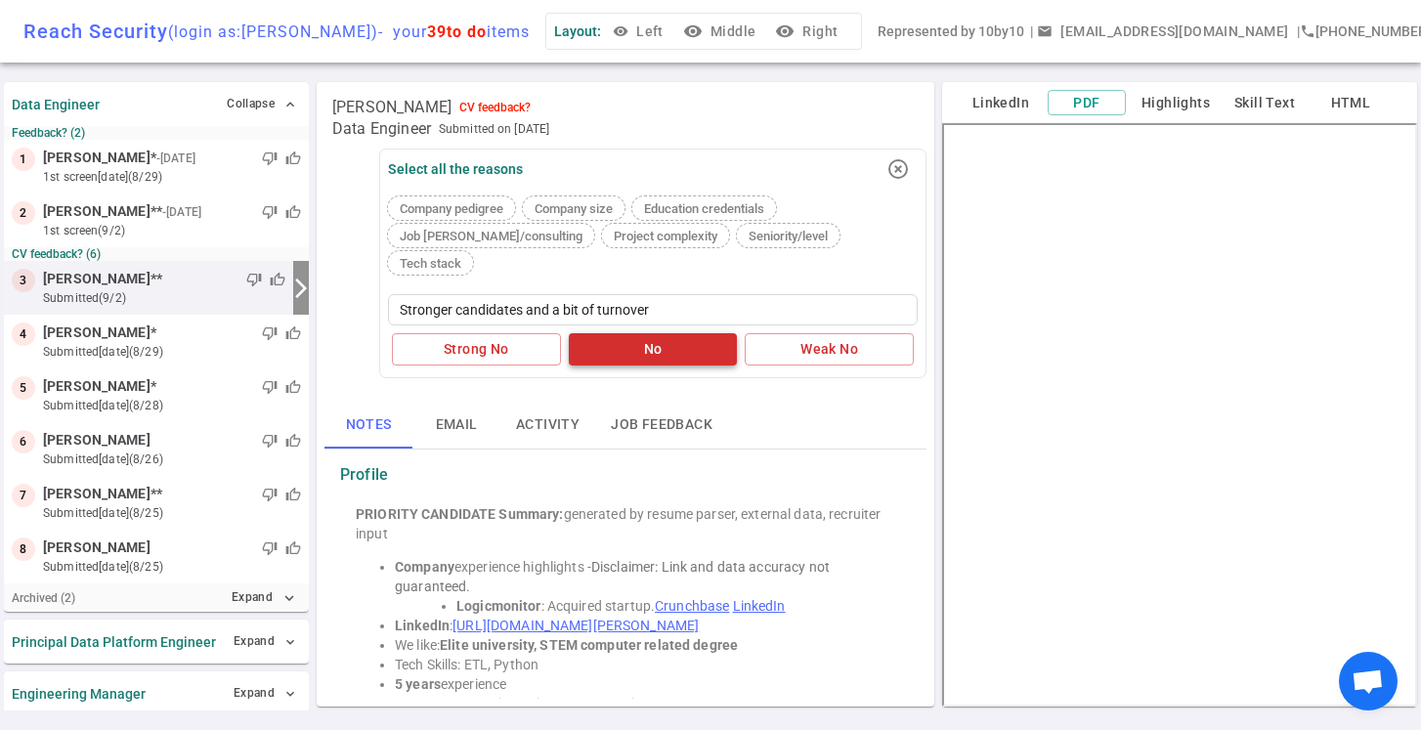
type textarea "Stronger candidates and a bit of turnover"
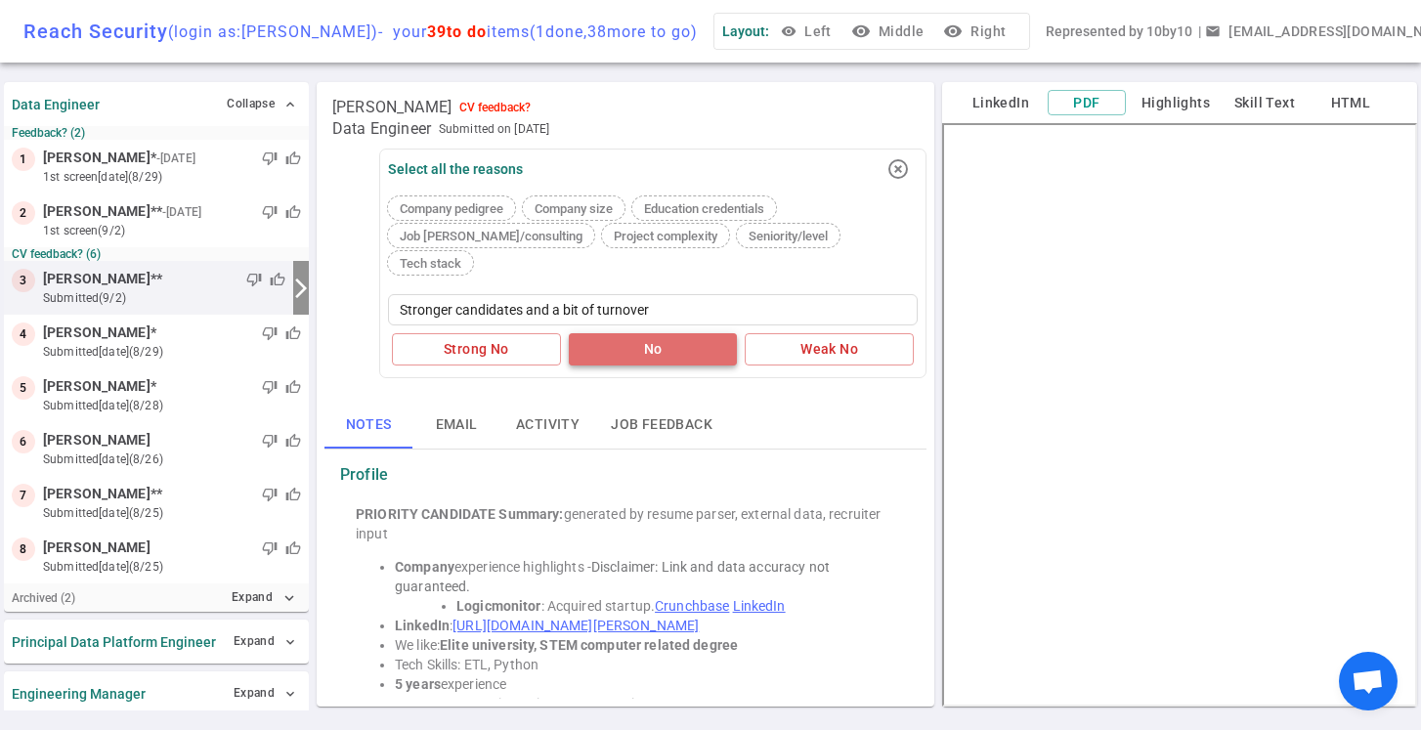
click at [621, 333] on button "No" at bounding box center [653, 349] width 169 height 32
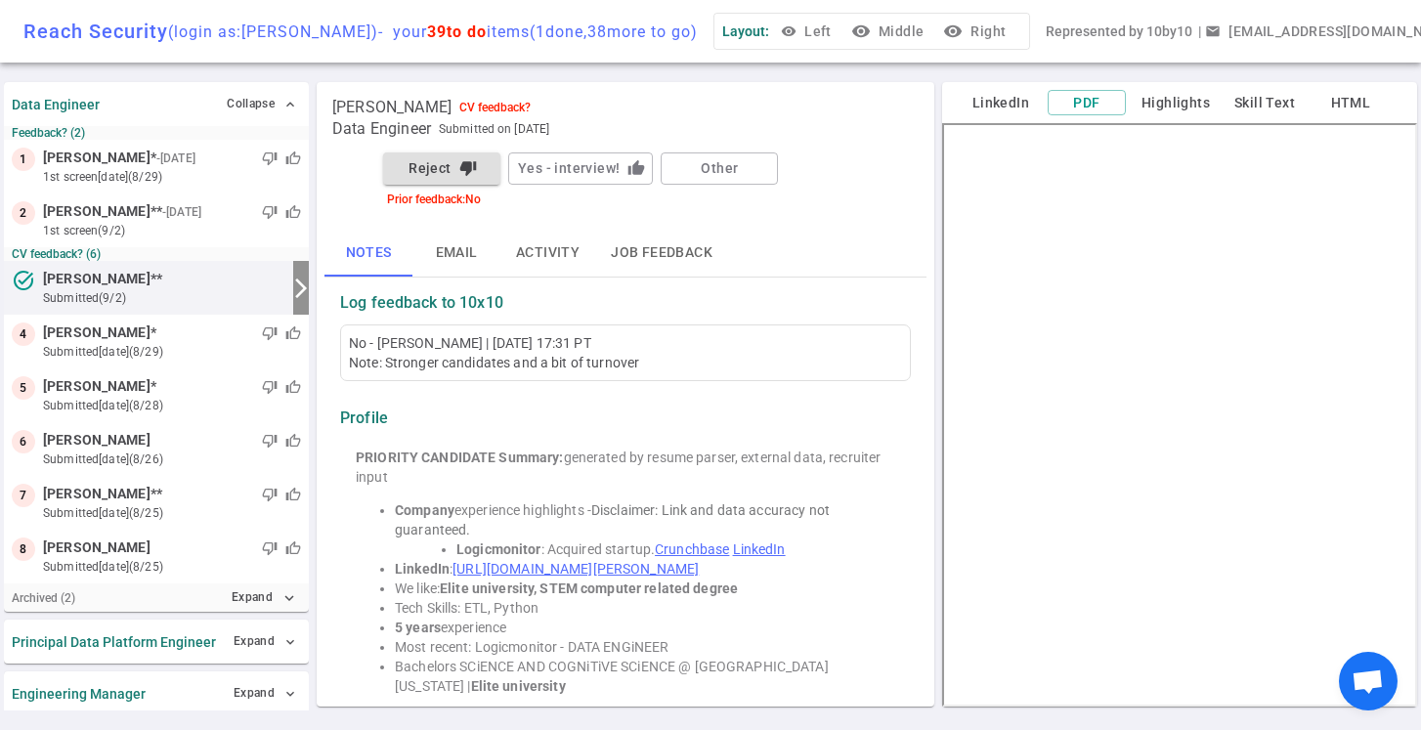
click at [415, 162] on button "Reject thumb_down" at bounding box center [441, 168] width 117 height 32
